Goal: Task Accomplishment & Management: Manage account settings

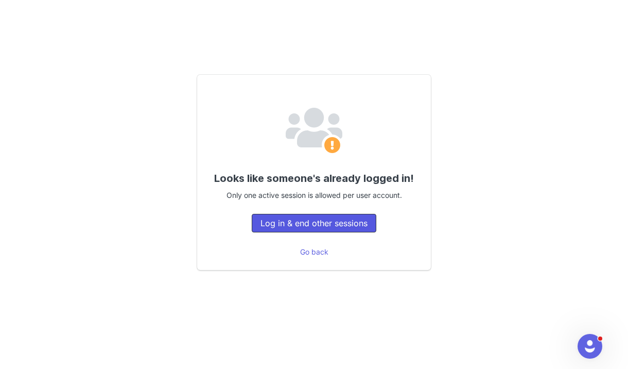
click at [303, 220] on button "Log in & end other sessions" at bounding box center [314, 223] width 125 height 19
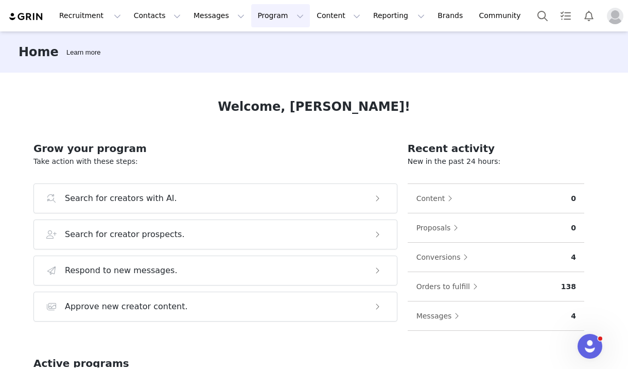
click at [258, 21] on button "Program Program" at bounding box center [280, 15] width 59 height 23
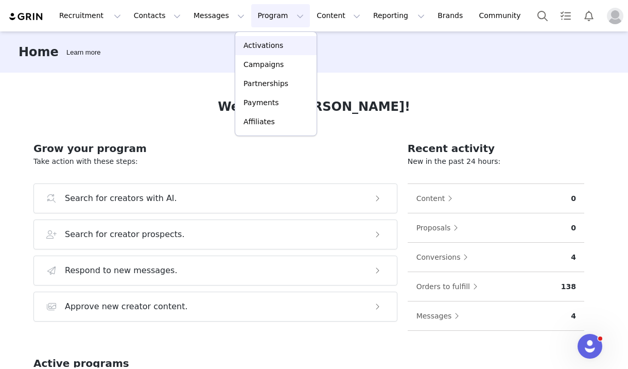
click at [255, 42] on p "Activations" at bounding box center [264, 45] width 40 height 11
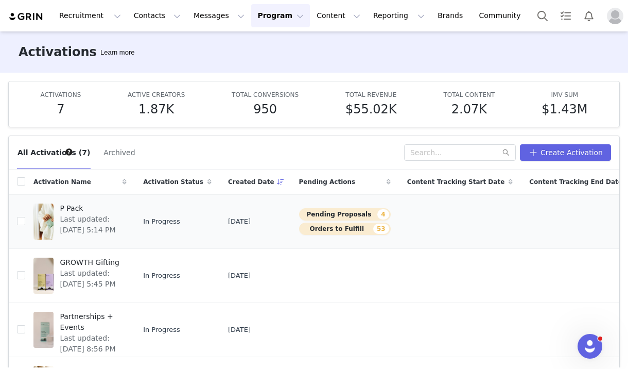
click at [299, 215] on button "Pending Proposals 4" at bounding box center [345, 214] width 92 height 12
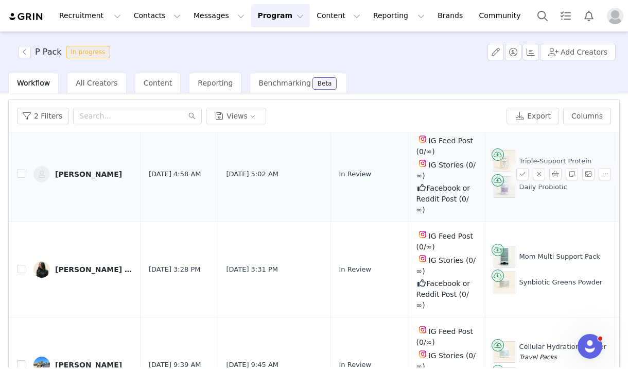
scroll to position [39, 0]
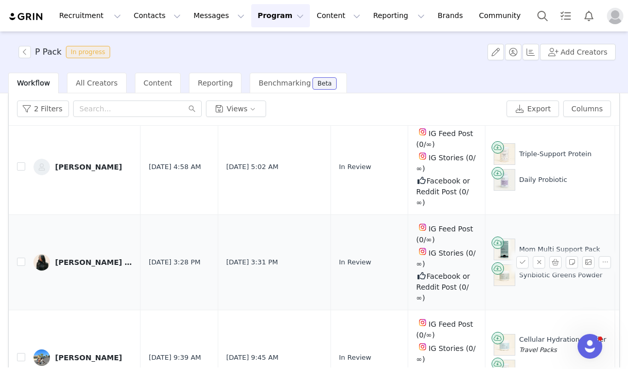
click at [59, 258] on div "Caira Button" at bounding box center [93, 262] width 77 height 8
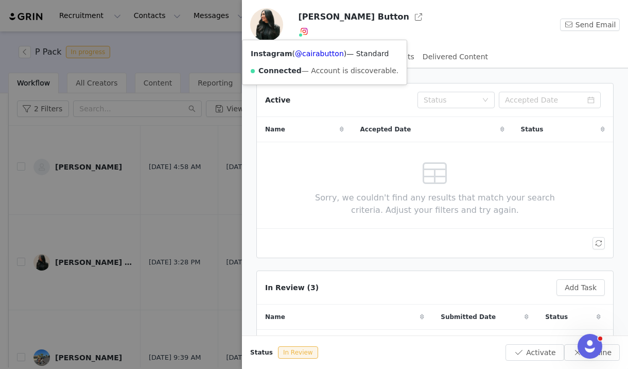
click at [304, 31] on img at bounding box center [304, 31] width 8 height 8
click at [319, 55] on link "@cairabutton" at bounding box center [319, 53] width 49 height 8
click at [306, 33] on img at bounding box center [304, 31] width 8 height 8
click at [308, 53] on link "@cairabutton" at bounding box center [319, 53] width 49 height 8
click at [146, 59] on div at bounding box center [314, 184] width 628 height 369
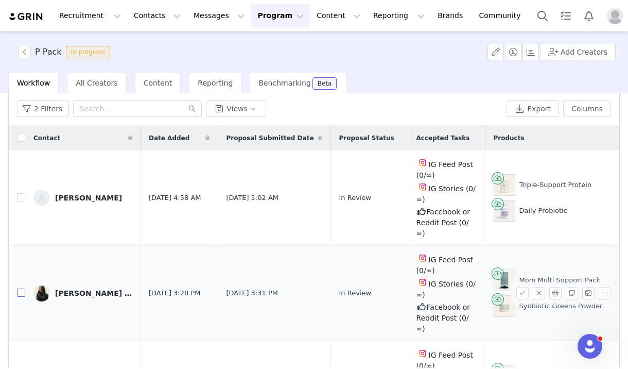
click at [23, 288] on input "checkbox" at bounding box center [21, 292] width 8 height 8
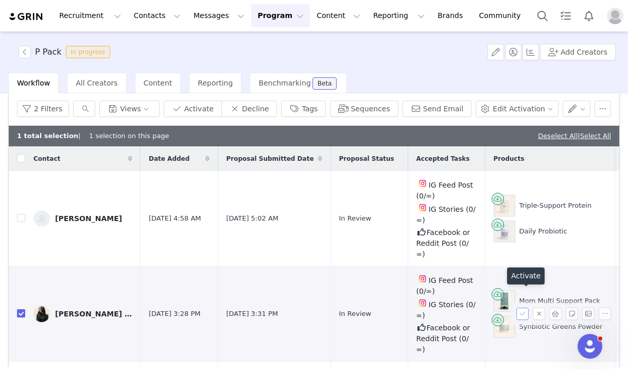
click at [524, 307] on button "button" at bounding box center [522, 313] width 12 height 12
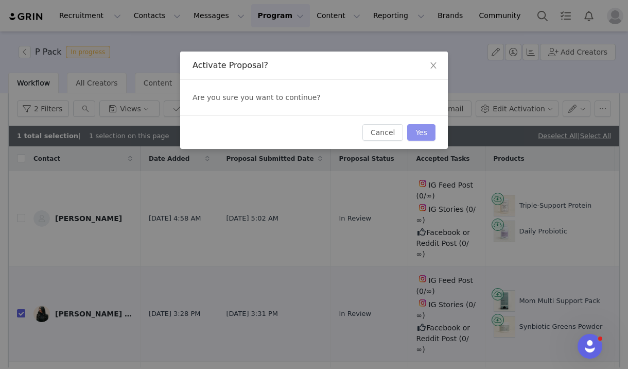
click at [421, 130] on button "Yes" at bounding box center [421, 132] width 28 height 16
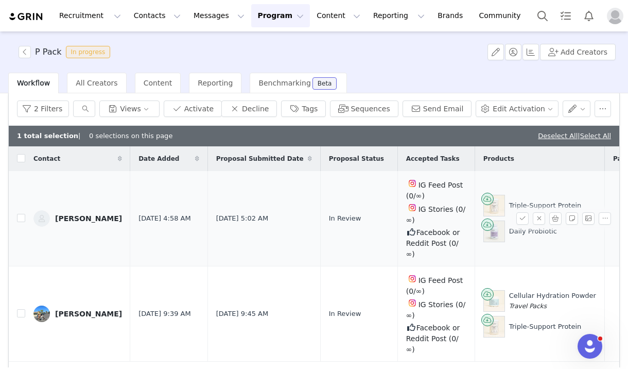
scroll to position [80, 0]
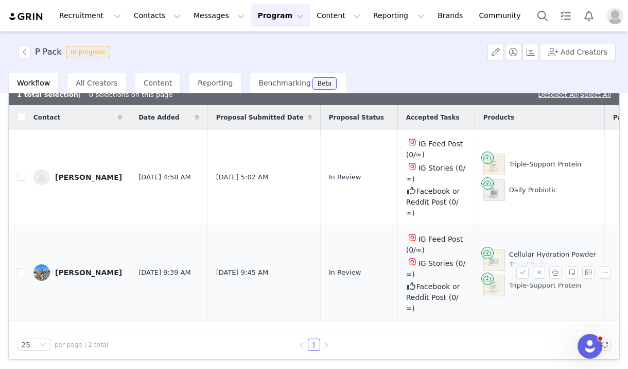
click at [65, 264] on link "Rachel Hirsch" at bounding box center [77, 272] width 89 height 16
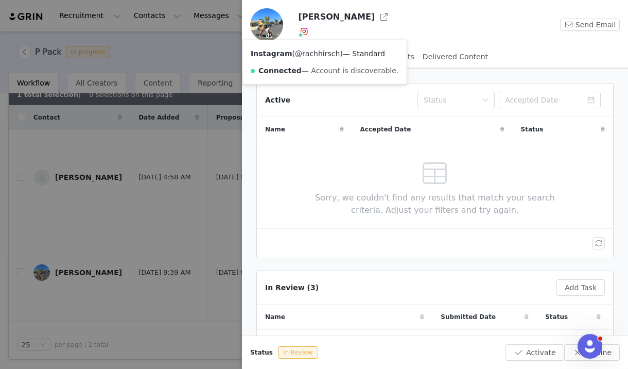
click at [312, 55] on link "@rachhirsch" at bounding box center [317, 53] width 45 height 8
click at [174, 45] on div at bounding box center [314, 184] width 628 height 369
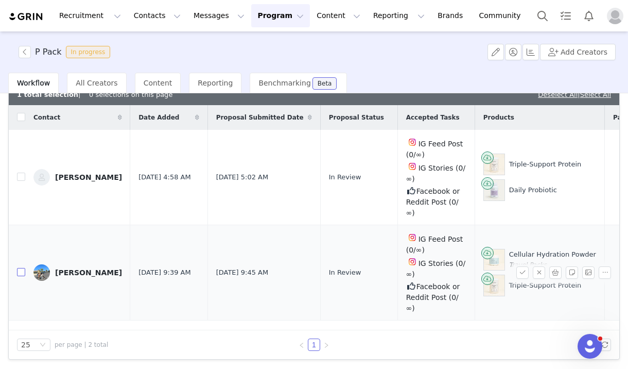
click at [20, 268] on input "checkbox" at bounding box center [21, 272] width 8 height 8
checkbox input "true"
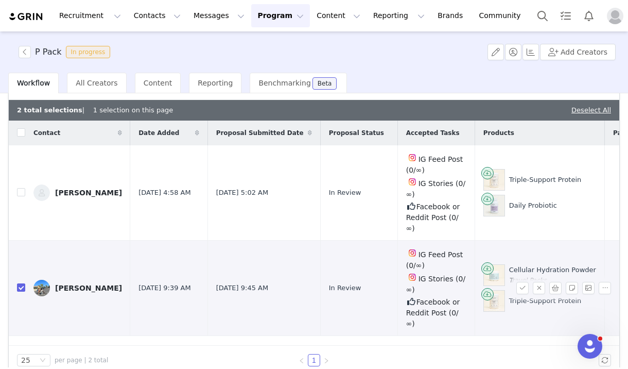
scroll to position [68, 0]
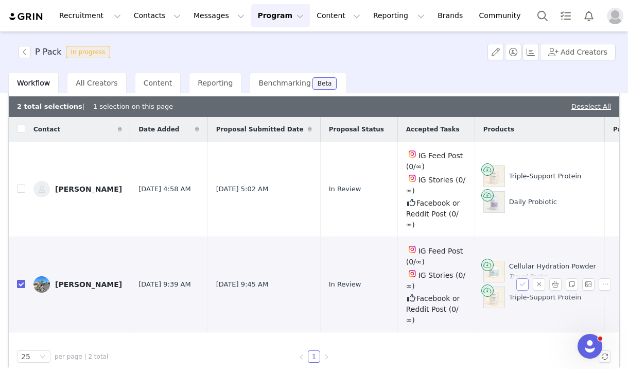
click at [521, 278] on button "button" at bounding box center [522, 284] width 12 height 12
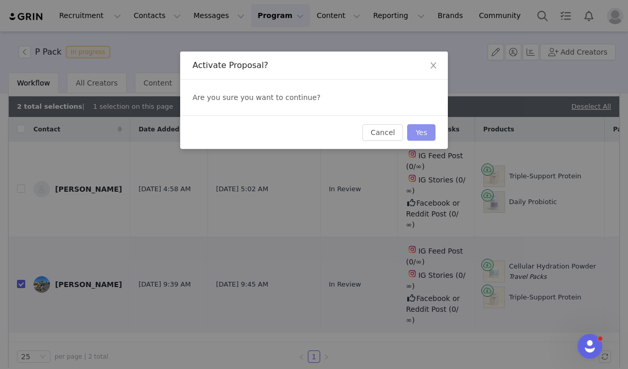
click at [419, 133] on button "Yes" at bounding box center [421, 132] width 28 height 16
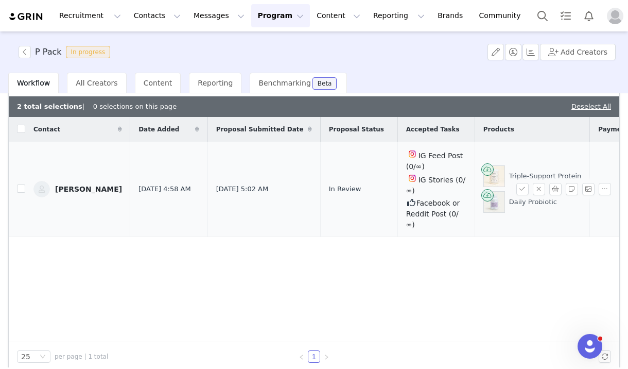
click at [89, 185] on div "[PERSON_NAME]" at bounding box center [88, 189] width 67 height 8
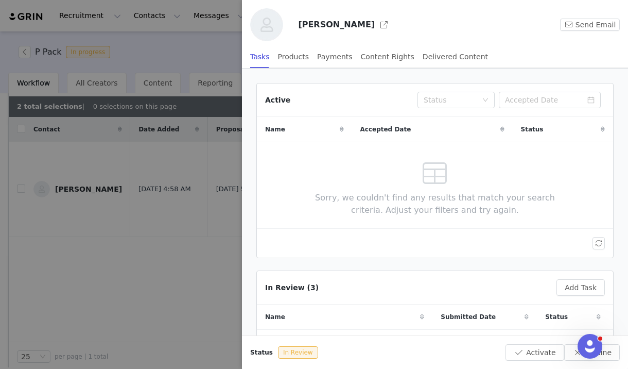
click at [135, 304] on div at bounding box center [314, 184] width 628 height 369
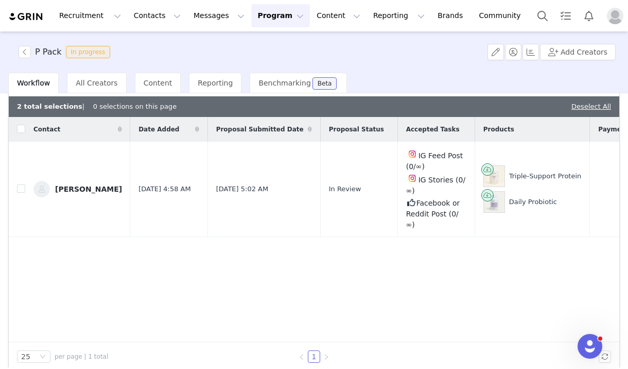
click at [267, 18] on button "Program Program" at bounding box center [280, 15] width 59 height 23
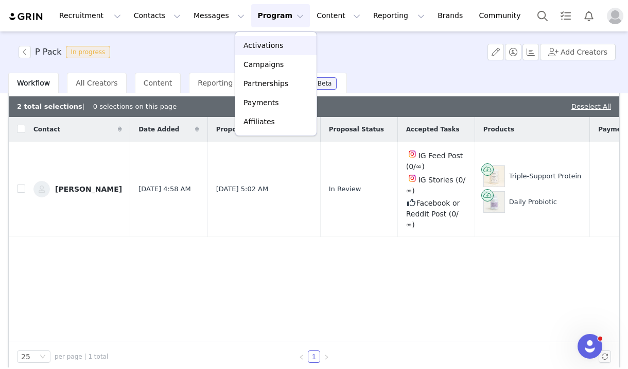
click at [259, 49] on p "Activations" at bounding box center [264, 45] width 40 height 11
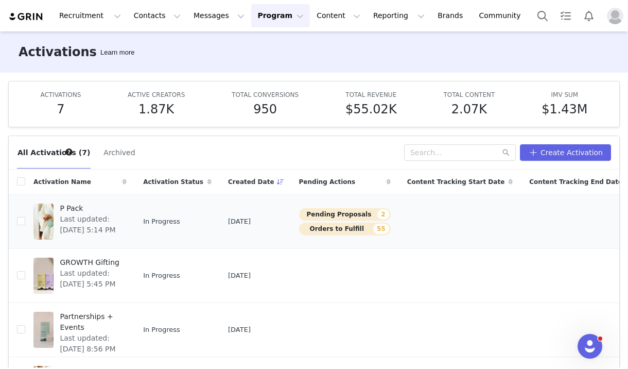
click at [309, 213] on button "Pending Proposals 2" at bounding box center [345, 214] width 92 height 12
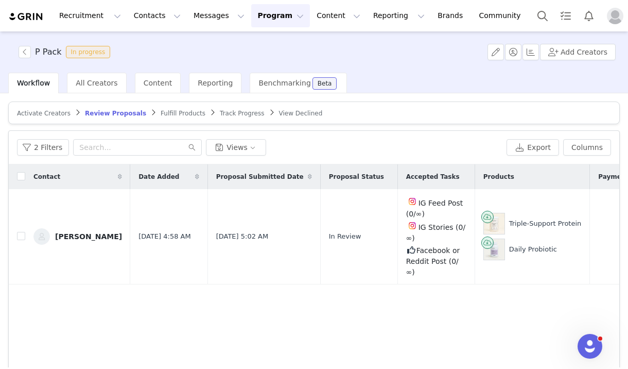
click at [274, 13] on button "Program Program" at bounding box center [280, 15] width 59 height 23
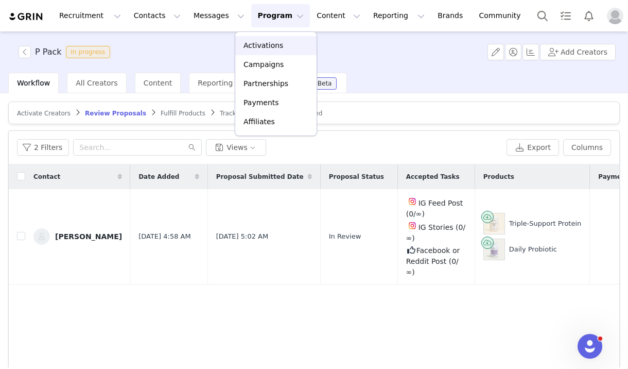
click at [269, 46] on p "Activations" at bounding box center [264, 45] width 40 height 11
